Goal: Browse casually: Explore the website without a specific task or goal

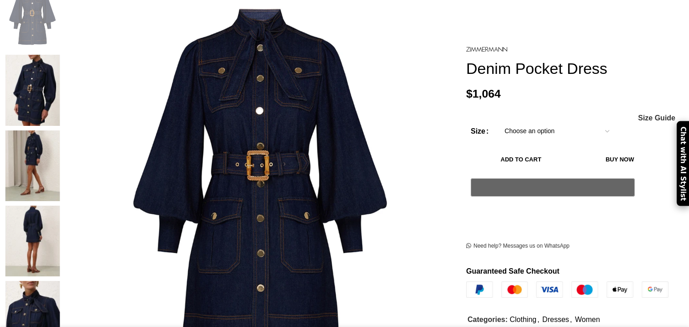
scroll to position [208, 0]
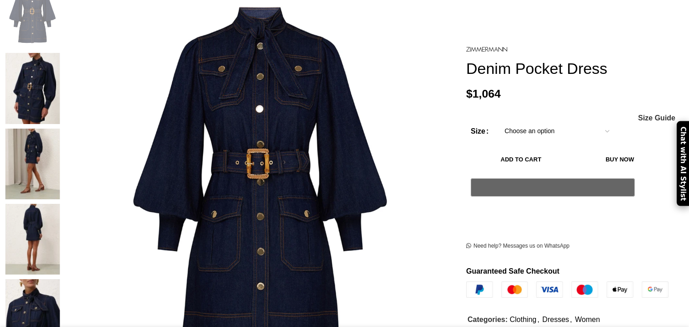
click at [60, 53] on img at bounding box center [33, 88] width 56 height 71
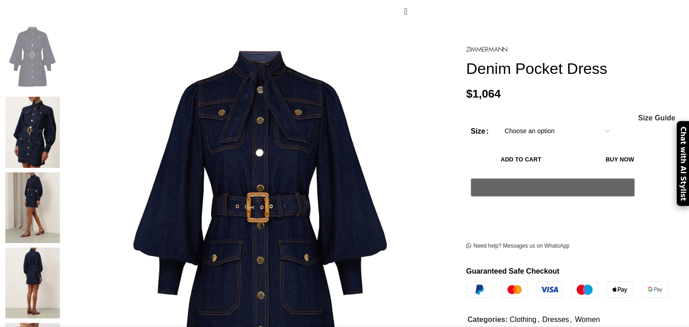
scroll to position [162, 0]
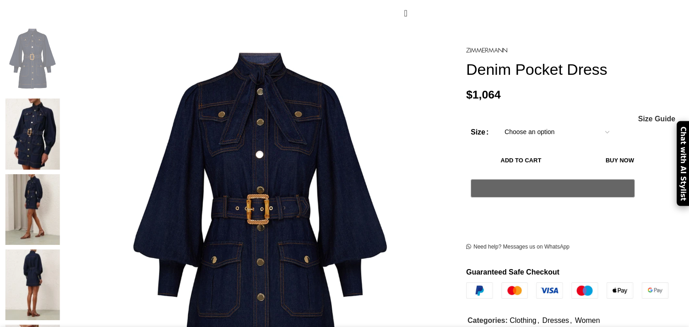
click at [60, 98] on img at bounding box center [33, 133] width 56 height 71
click at [60, 174] on img at bounding box center [33, 209] width 56 height 71
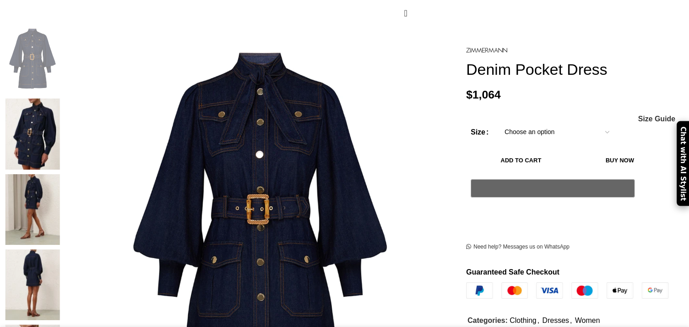
click at [60, 105] on img at bounding box center [33, 133] width 56 height 71
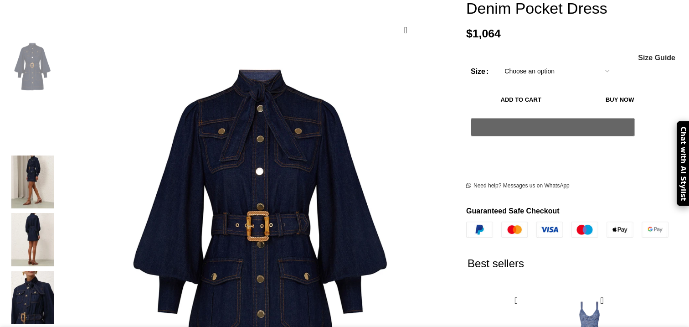
click at [60, 109] on img "2 / 6" at bounding box center [33, 124] width 56 height 53
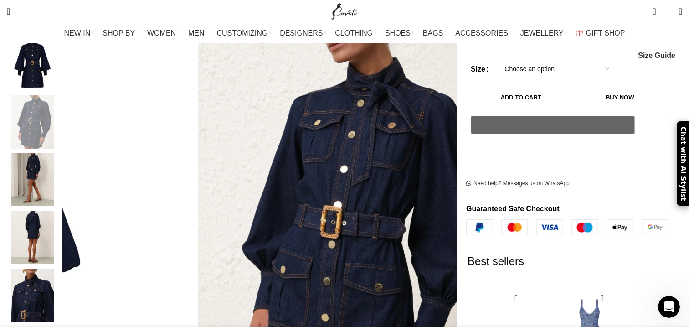
scroll to position [0, 480]
click at [60, 284] on img "5 / 6" at bounding box center [33, 294] width 56 height 53
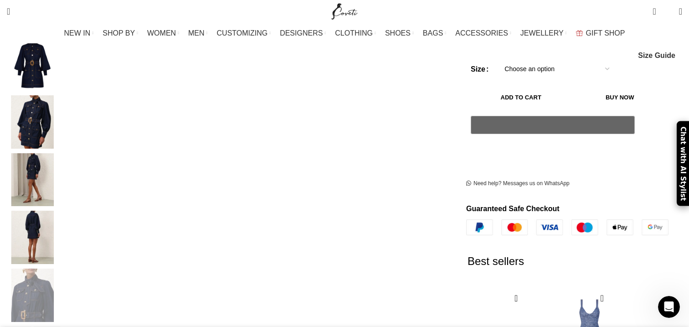
click at [60, 105] on img "2 / 6" at bounding box center [33, 121] width 56 height 53
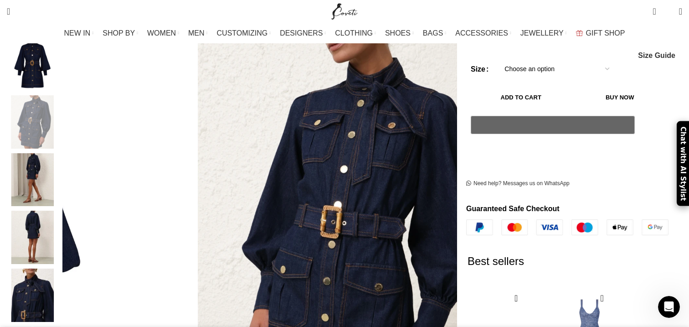
scroll to position [0, 1247]
click at [60, 228] on img "4 / 6" at bounding box center [33, 237] width 56 height 53
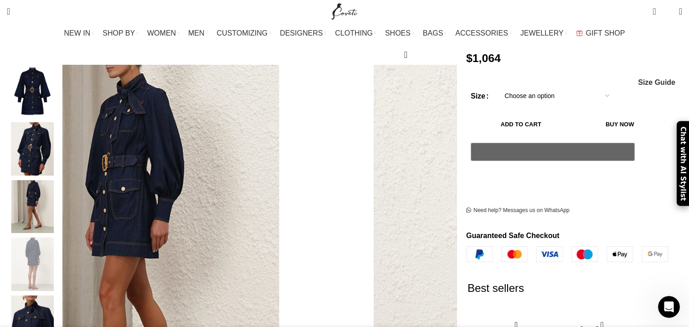
scroll to position [129, 0]
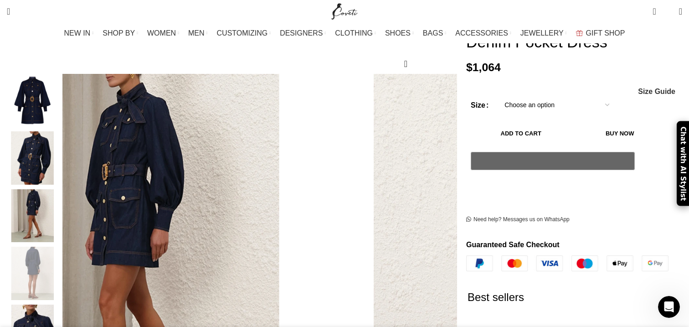
click at [60, 203] on img "3 / 6" at bounding box center [33, 215] width 56 height 53
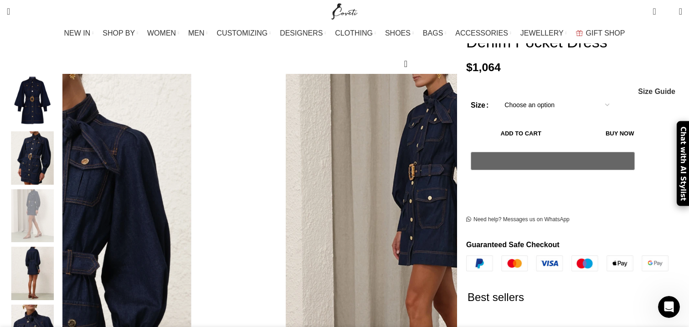
click at [60, 143] on img "2 / 6" at bounding box center [33, 157] width 56 height 53
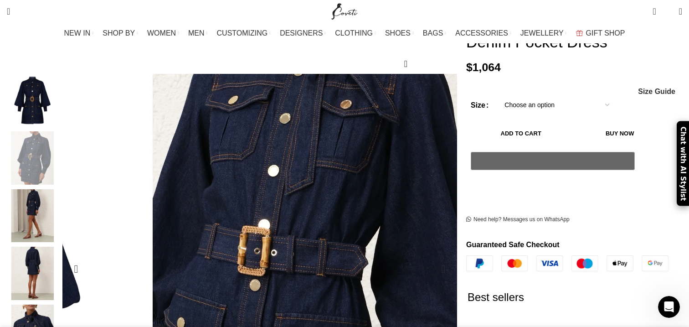
scroll to position [0, 1439]
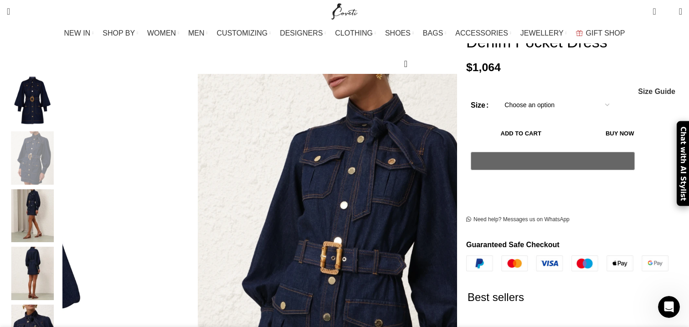
click at [60, 195] on img "3 / 6" at bounding box center [33, 215] width 56 height 53
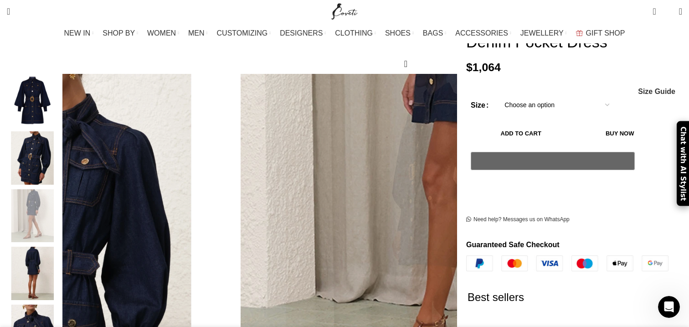
click at [60, 320] on img "5 / 6" at bounding box center [33, 330] width 56 height 53
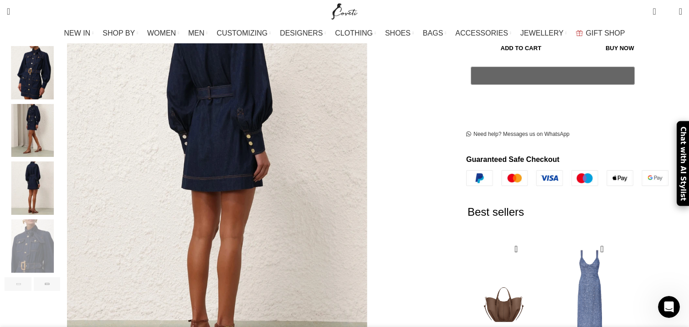
scroll to position [204, 0]
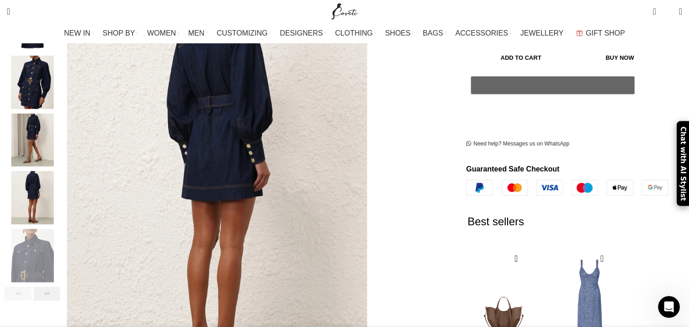
click at [61, 287] on div "Next slide" at bounding box center [47, 294] width 27 height 14
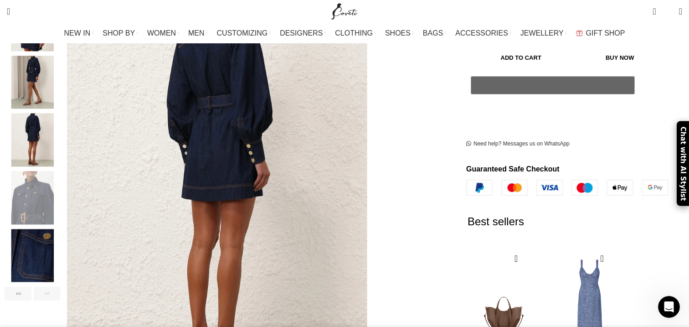
click at [60, 241] on img "6 / 6" at bounding box center [33, 255] width 56 height 53
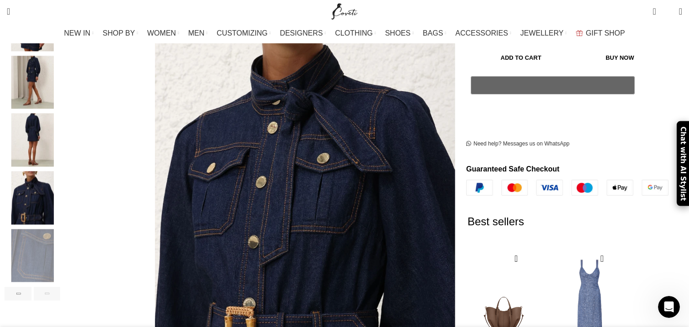
scroll to position [0, 1535]
click at [60, 186] on img "5 / 6" at bounding box center [33, 197] width 56 height 53
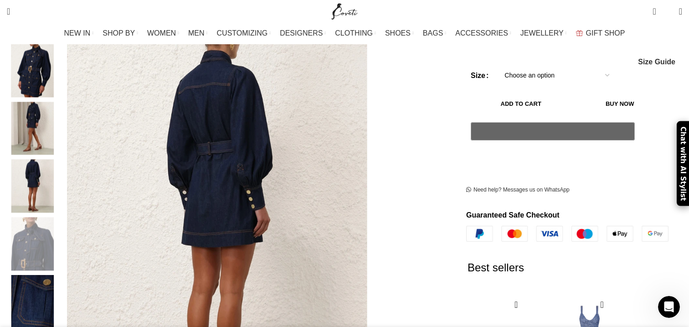
scroll to position [160, 0]
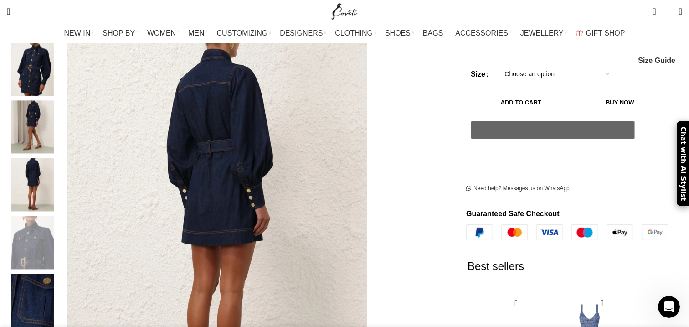
click at [60, 78] on img "2 / 6" at bounding box center [33, 69] width 56 height 53
